Goal: Task Accomplishment & Management: Use online tool/utility

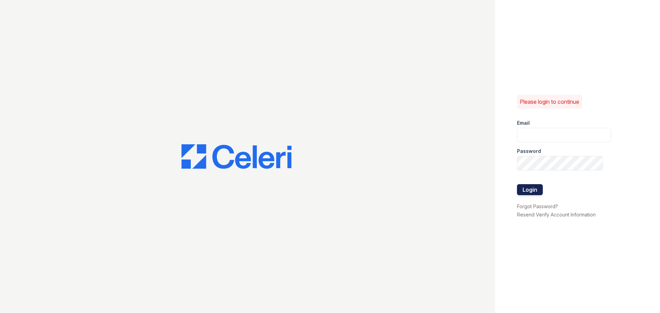
type input "renewbelcamp@trinity-pm.com"
click at [530, 192] on button "Login" at bounding box center [530, 189] width 26 height 11
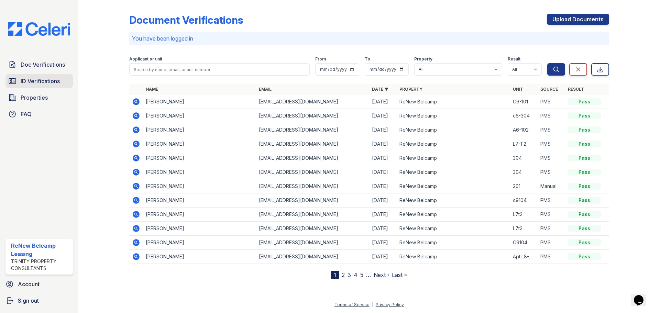
click at [36, 78] on span "ID Verifications" at bounding box center [40, 81] width 39 height 8
